Goal: Task Accomplishment & Management: Manage account settings

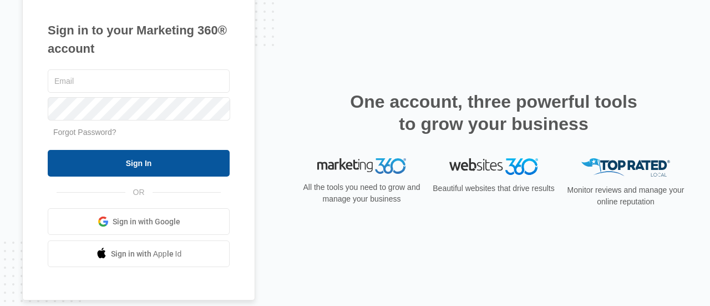
type input "[EMAIL_ADDRESS][DOMAIN_NAME]"
click at [157, 171] on input "Sign In" at bounding box center [139, 163] width 182 height 27
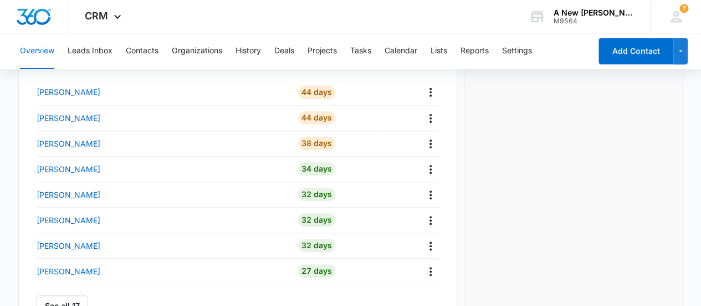
scroll to position [392, 0]
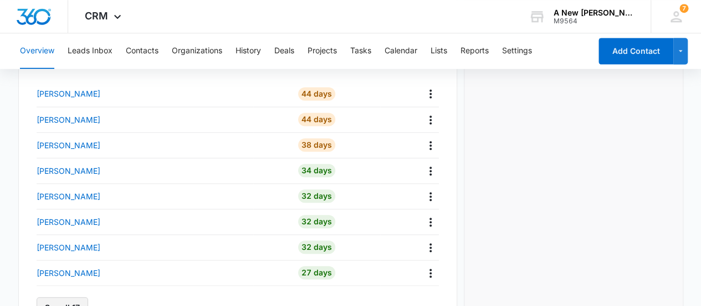
click at [63, 301] on button "See all 17" at bounding box center [63, 307] width 52 height 21
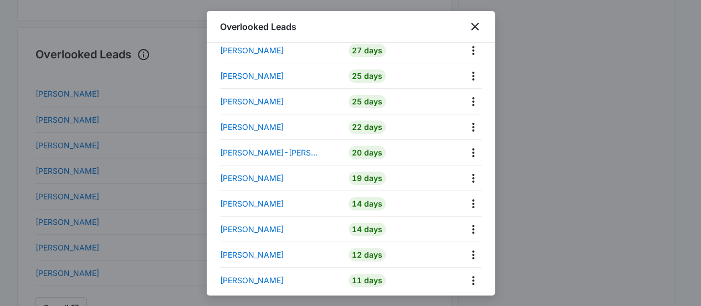
scroll to position [231, 0]
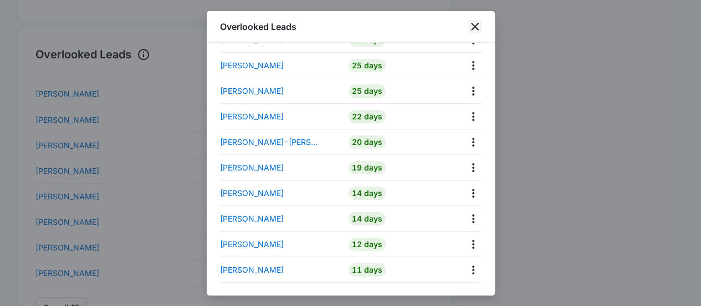
click at [475, 24] on icon "close" at bounding box center [475, 26] width 13 height 13
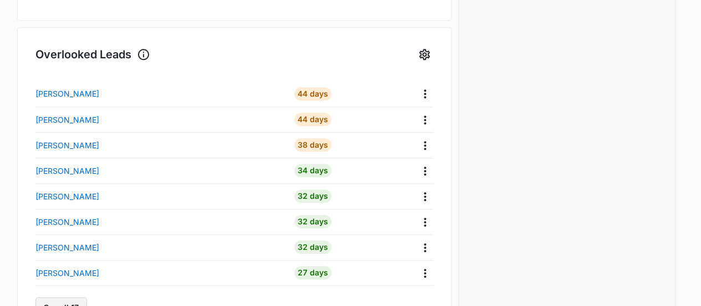
scroll to position [403, 0]
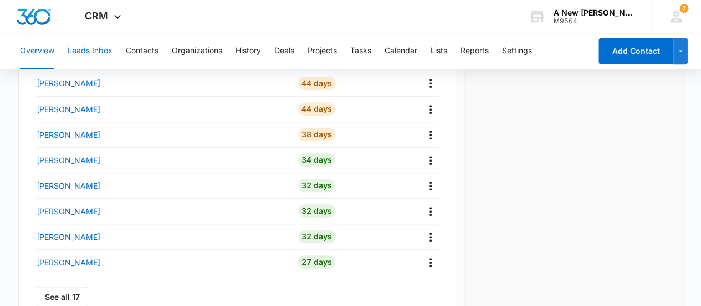
click at [90, 47] on button "Leads Inbox" at bounding box center [90, 50] width 45 height 35
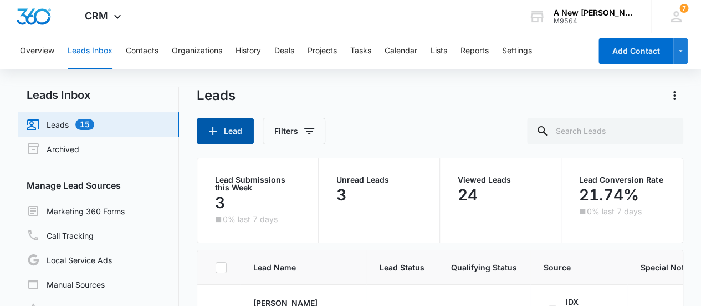
click at [231, 130] on button "Lead" at bounding box center [225, 131] width 57 height 27
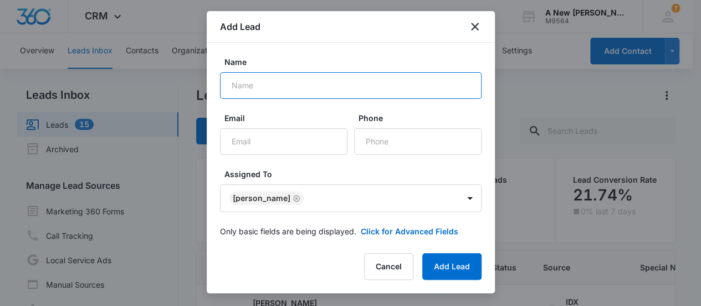
click at [298, 86] on input "Name" at bounding box center [351, 85] width 262 height 27
type input "Eftissam Abdullah"
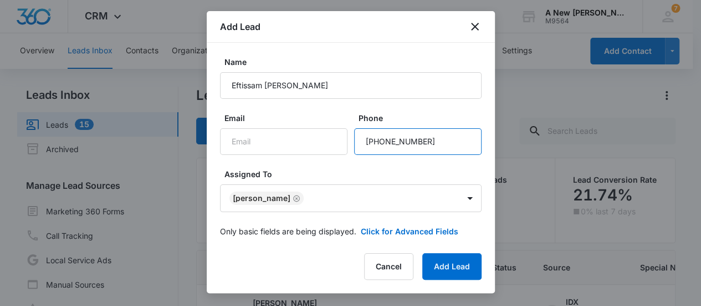
type input "(336) 681-6872"
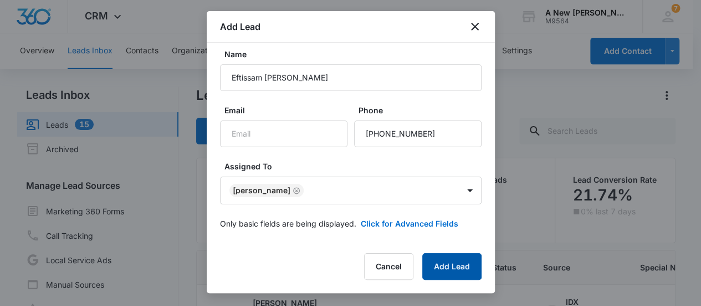
click at [438, 263] on button "Add Lead" at bounding box center [452, 266] width 59 height 27
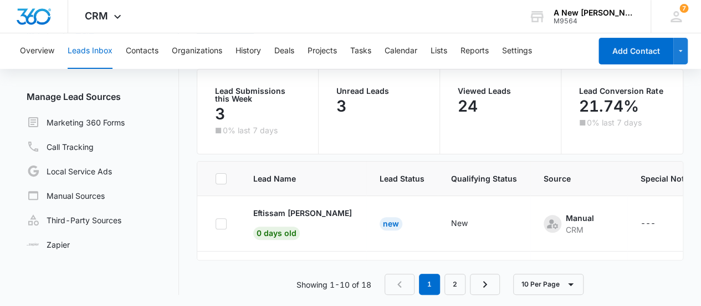
scroll to position [90, 0]
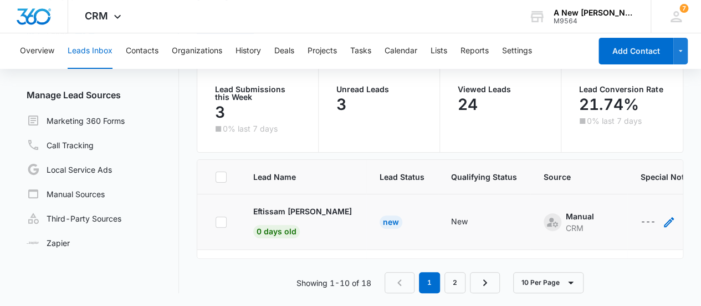
click at [650, 220] on div "---" at bounding box center [648, 221] width 15 height 13
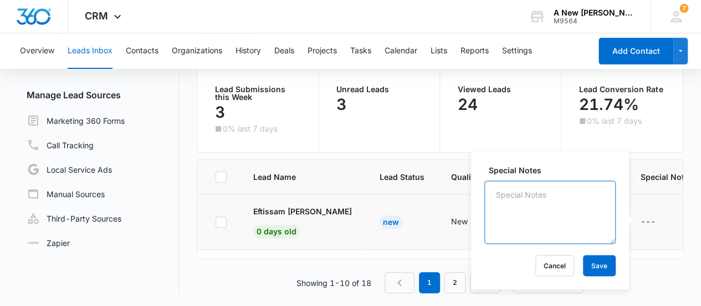
click at [558, 196] on textarea "Special Notes" at bounding box center [550, 211] width 131 height 63
click at [551, 206] on textarea "Called Lead and left voicemail. No response" at bounding box center [550, 211] width 131 height 63
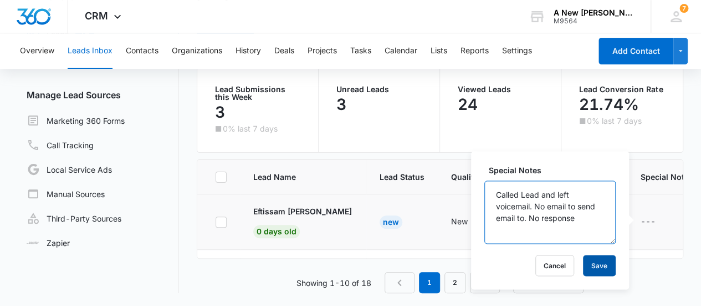
type textarea "Called Lead and left voicemail. No email to send email to. No response"
click at [592, 260] on button "Save" at bounding box center [599, 265] width 33 height 21
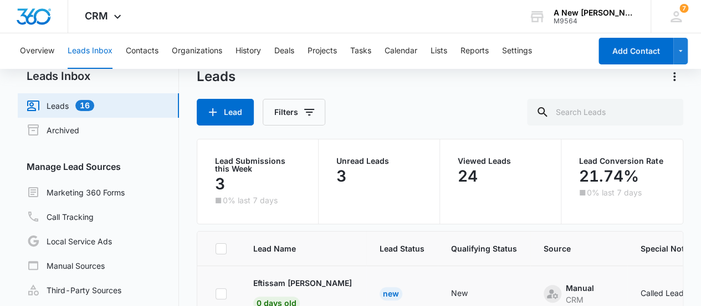
scroll to position [0, 0]
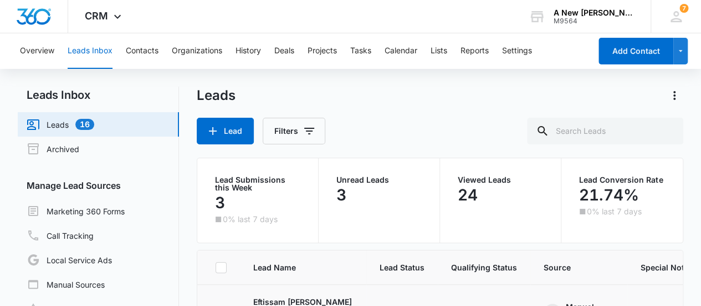
click at [81, 121] on link "Leads 16" at bounding box center [61, 124] width 68 height 13
